Goal: Transaction & Acquisition: Purchase product/service

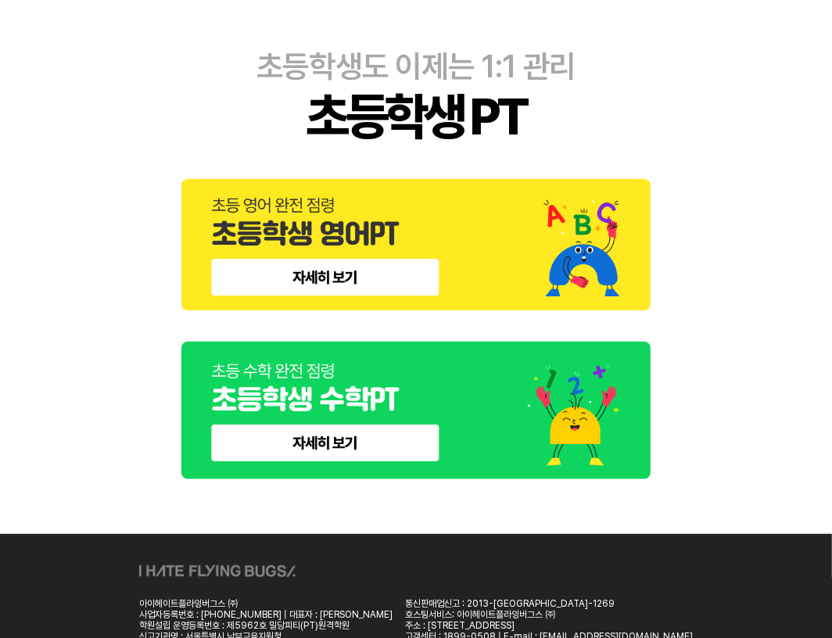
scroll to position [426, 0]
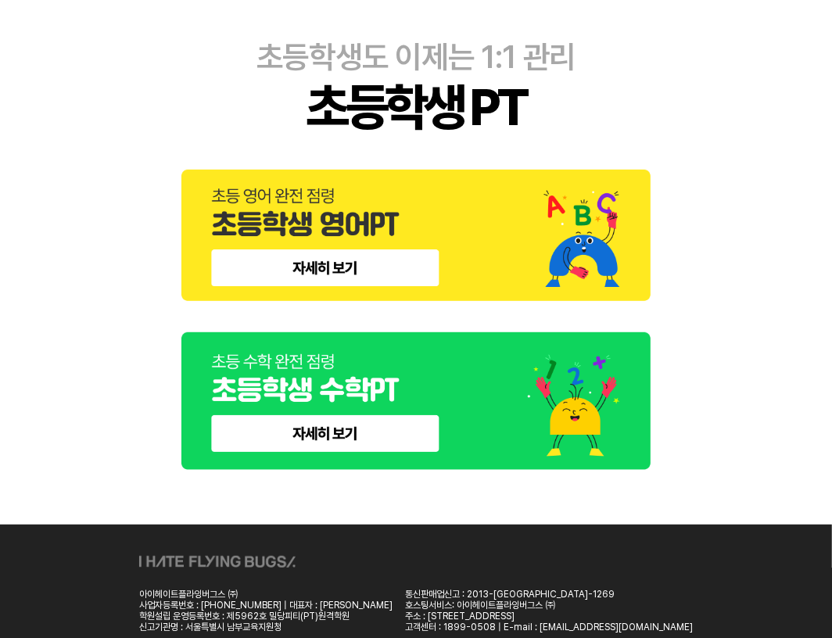
click at [338, 250] on img at bounding box center [416, 235] width 469 height 131
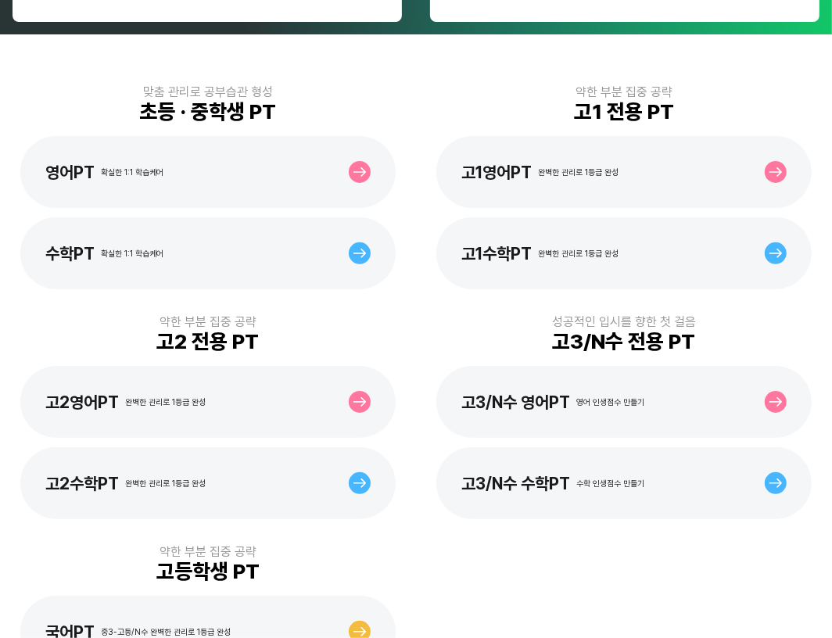
scroll to position [284, 0]
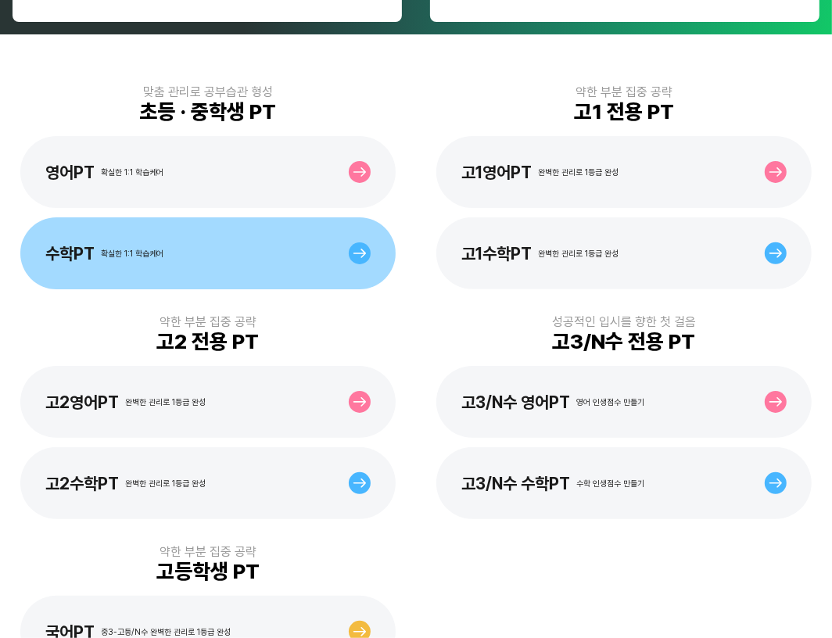
click at [196, 271] on div "수학PT 확실한 1:1 학습케어" at bounding box center [208, 253] width 376 height 72
